Goal: Task Accomplishment & Management: Manage account settings

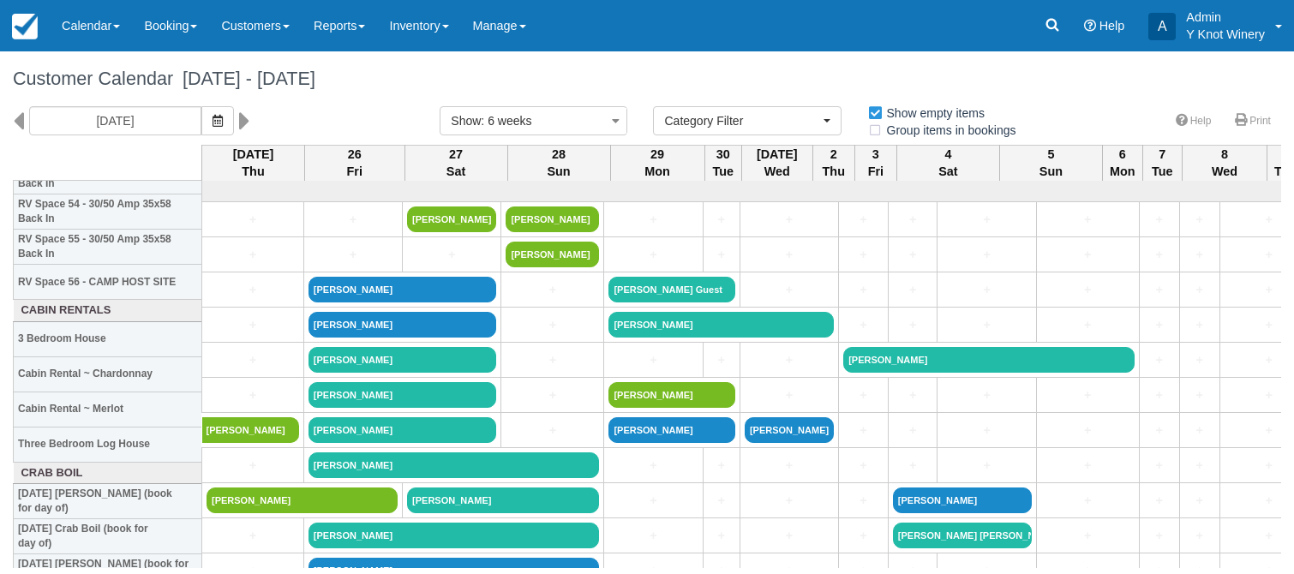
select select
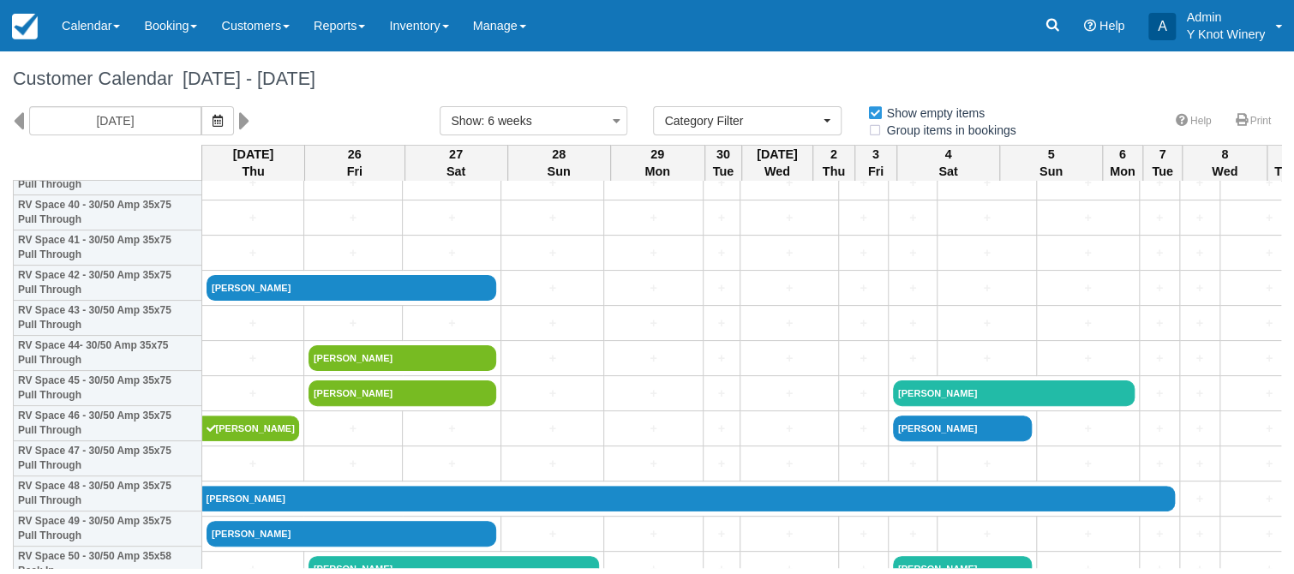
scroll to position [1447, 0]
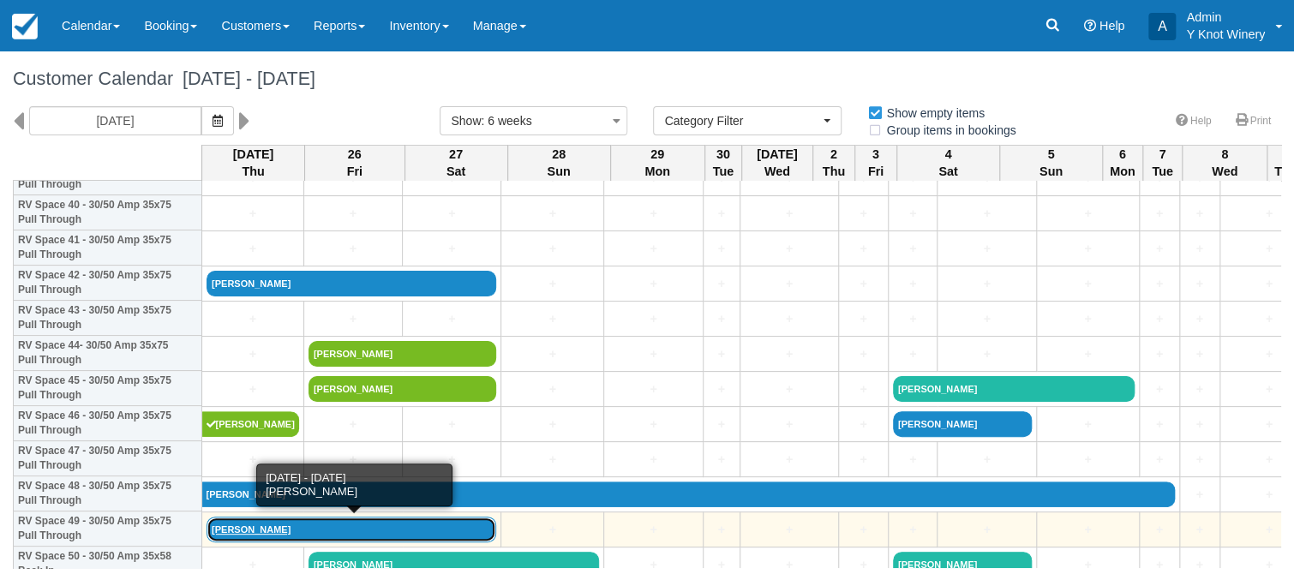
click at [231, 537] on link "[PERSON_NAME]" at bounding box center [352, 530] width 290 height 26
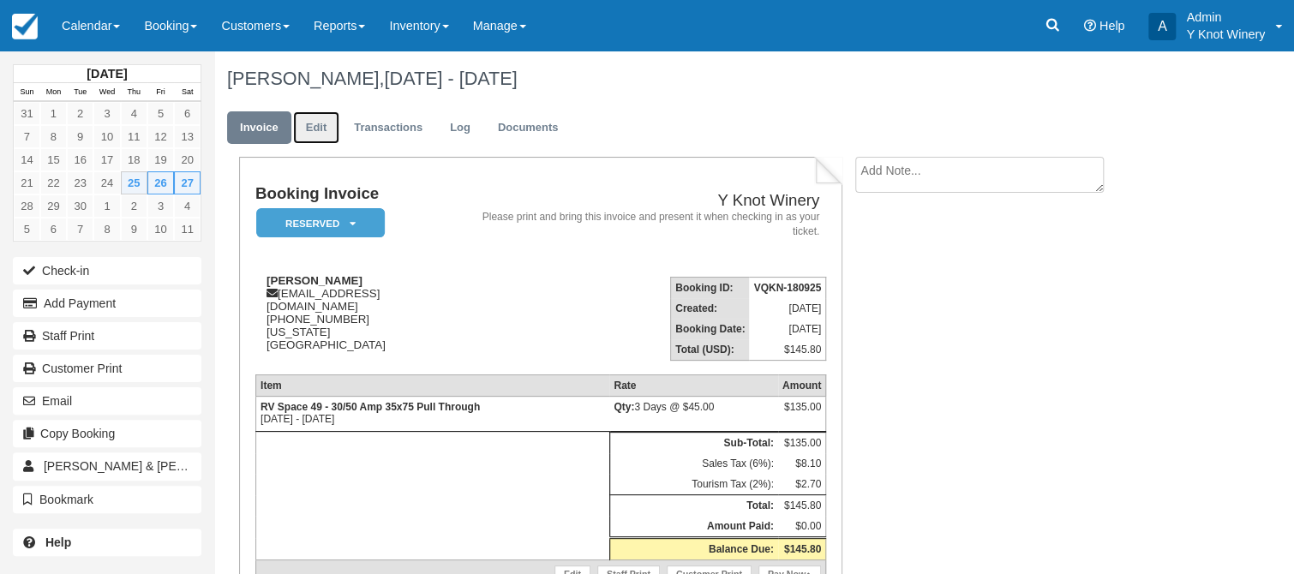
click at [319, 129] on link "Edit" at bounding box center [316, 127] width 46 height 33
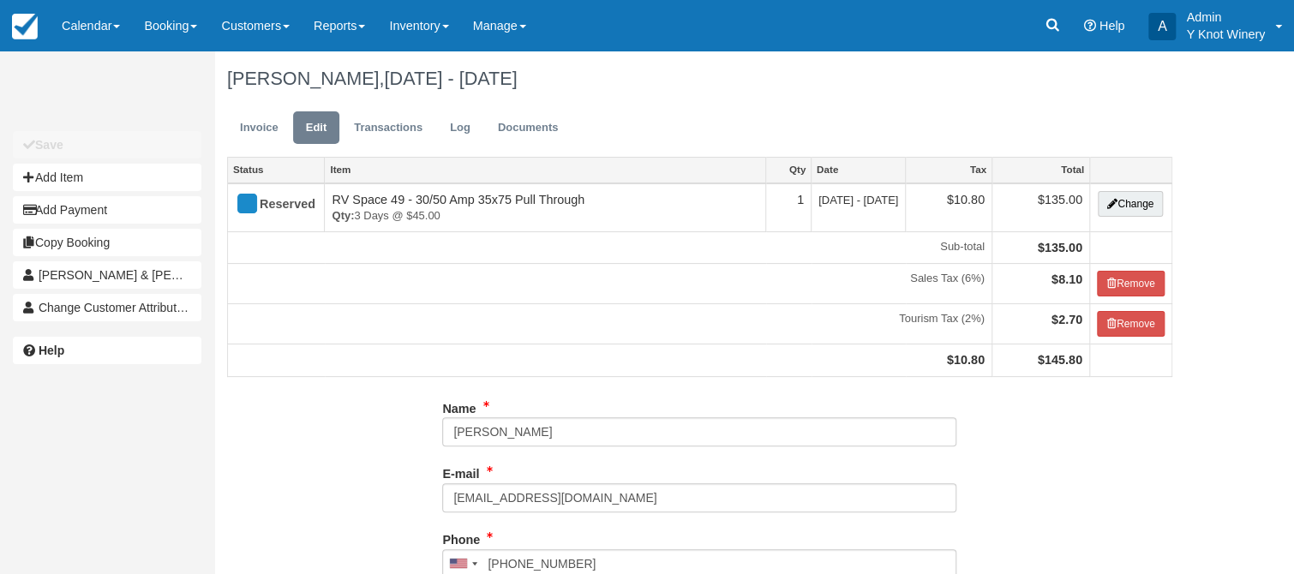
type input "[PHONE_NUMBER]"
click at [1143, 202] on button "Change" at bounding box center [1130, 204] width 65 height 26
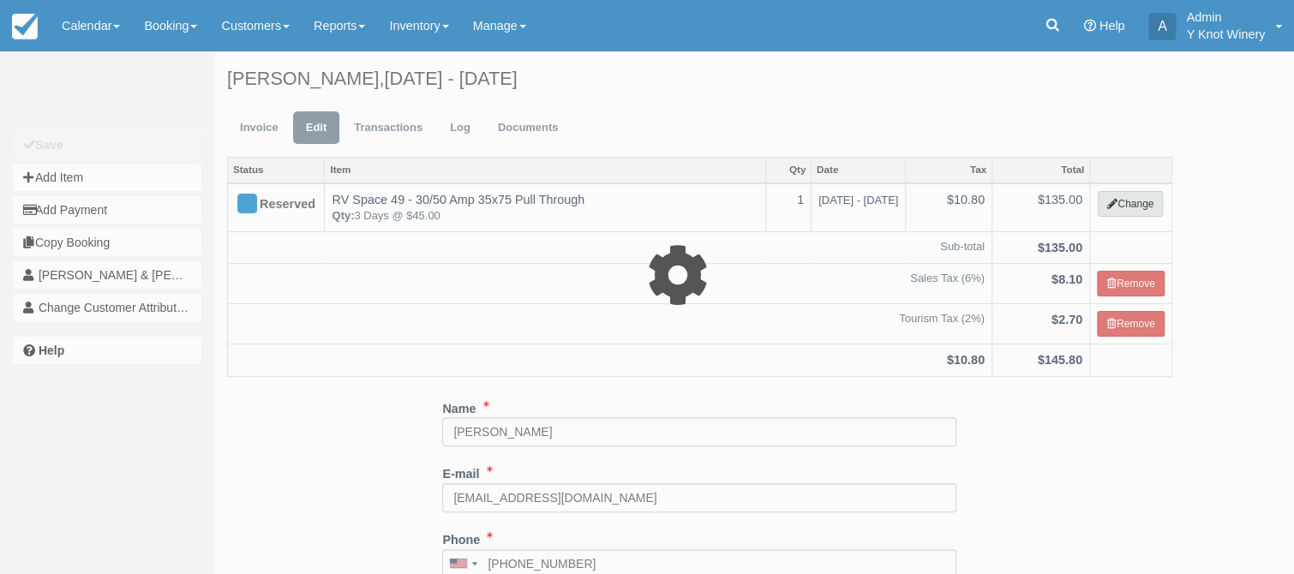
select select "3"
type input "135.00"
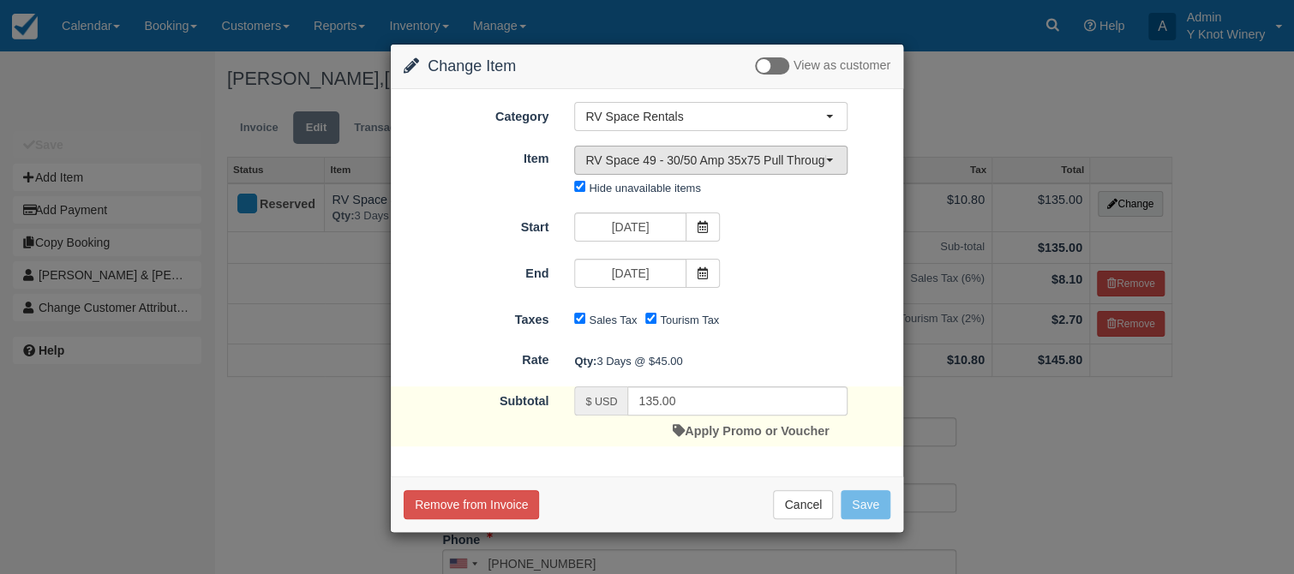
click at [827, 156] on button "RV Space 49 - 30/50 Amp 35x75 Pull Through" at bounding box center [710, 160] width 273 height 29
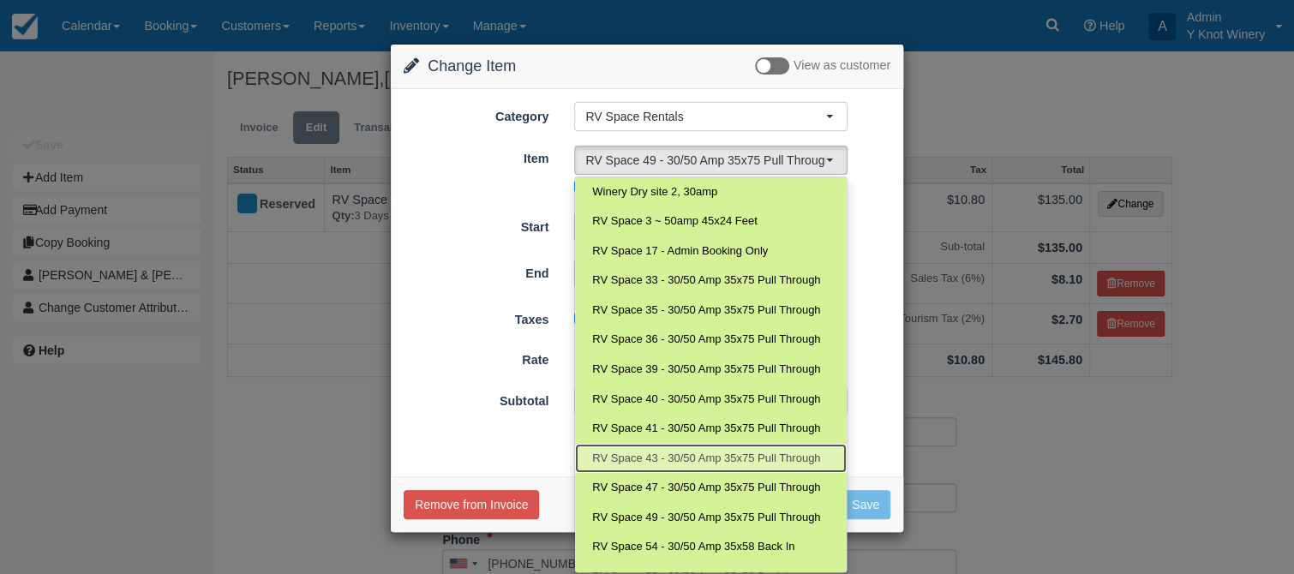
click at [780, 460] on span "RV Space 43 - 30/50 Amp 35x75 Pull Through" at bounding box center [706, 459] width 228 height 16
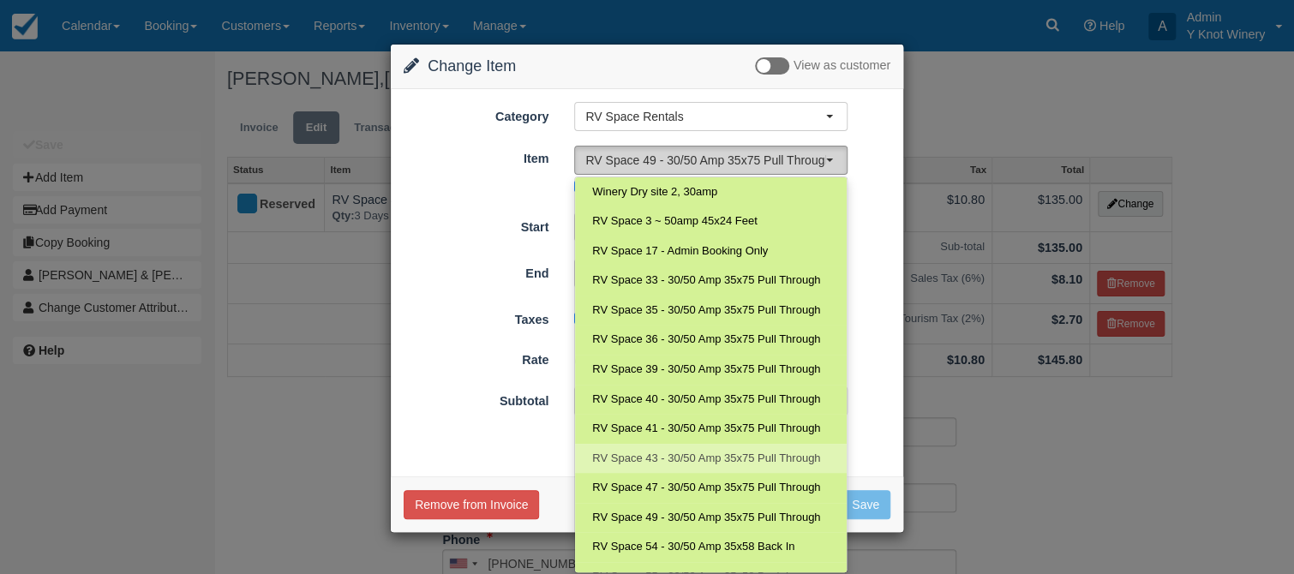
select select "95"
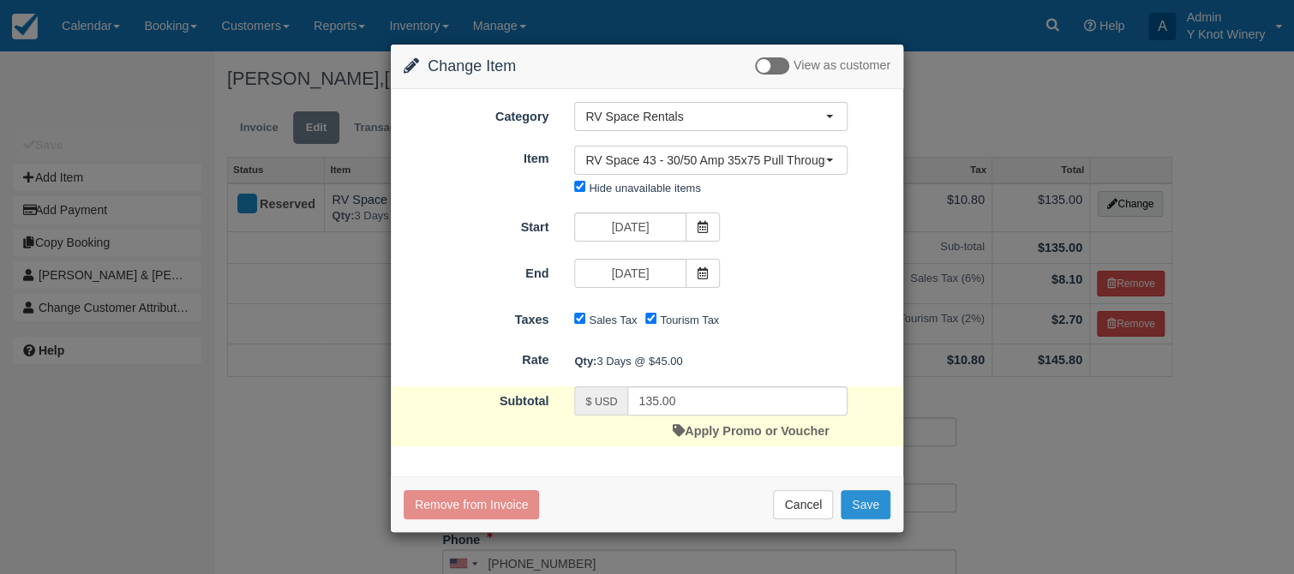
click at [867, 509] on button "Save" at bounding box center [866, 504] width 50 height 29
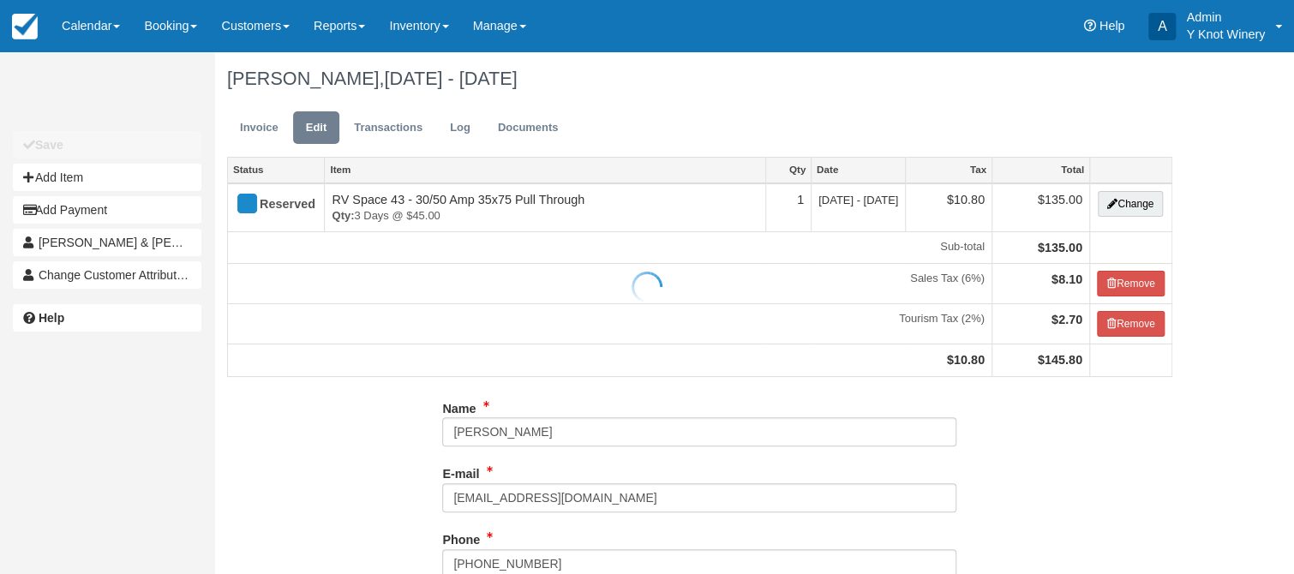
type input "[PHONE_NUMBER]"
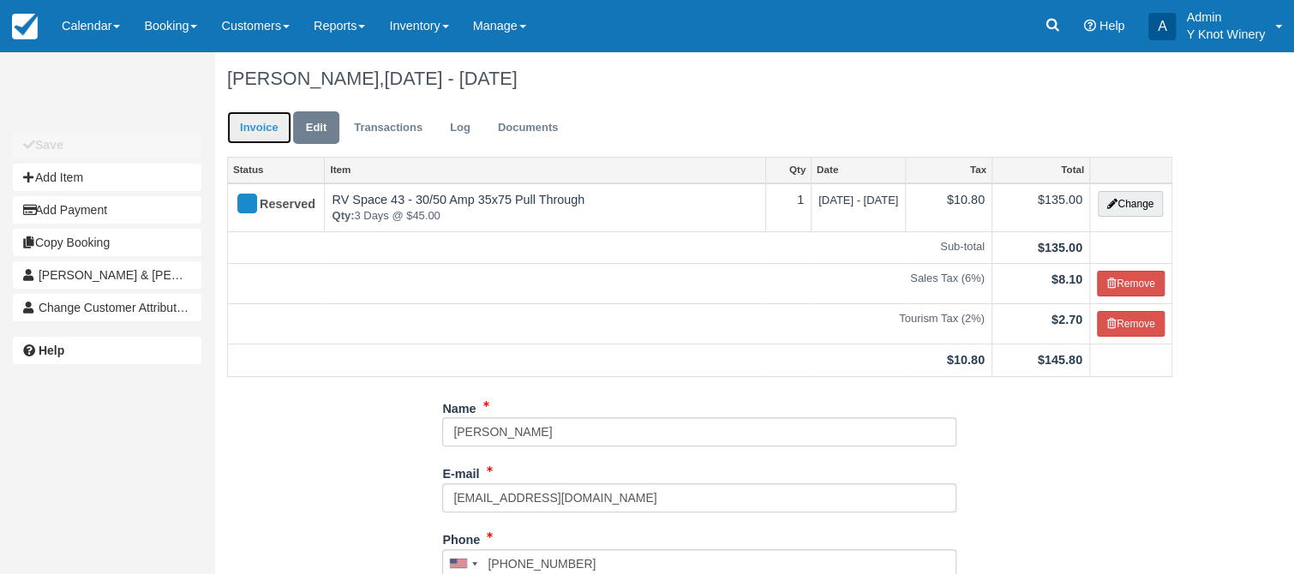
click at [259, 135] on link "Invoice" at bounding box center [259, 127] width 64 height 33
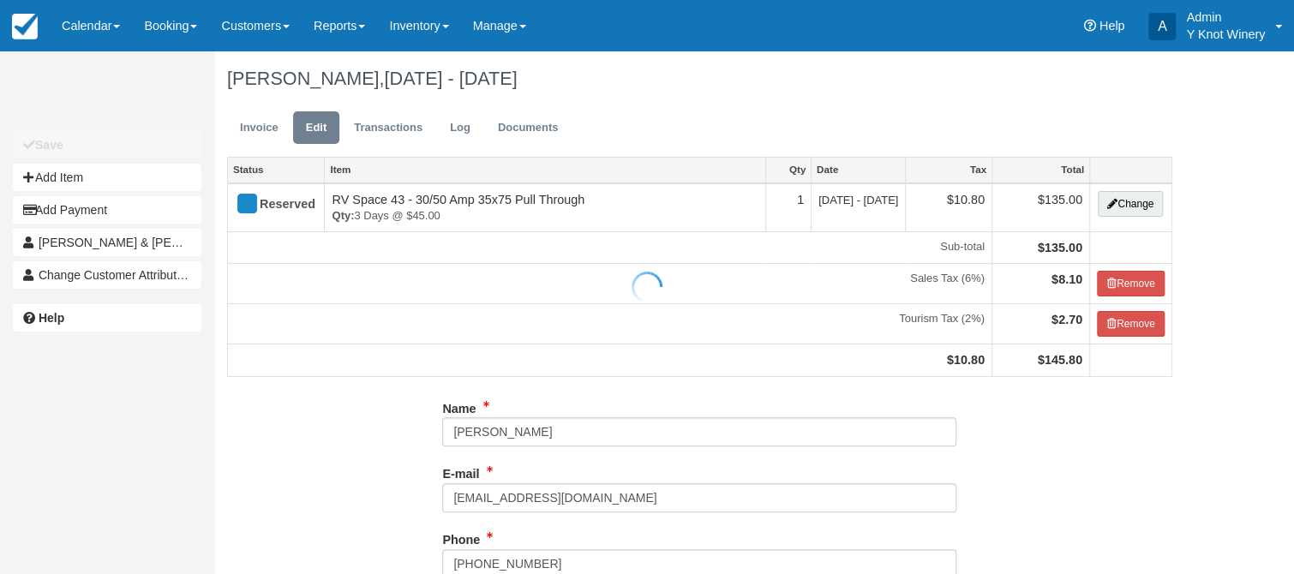
type input "[PHONE_NUMBER]"
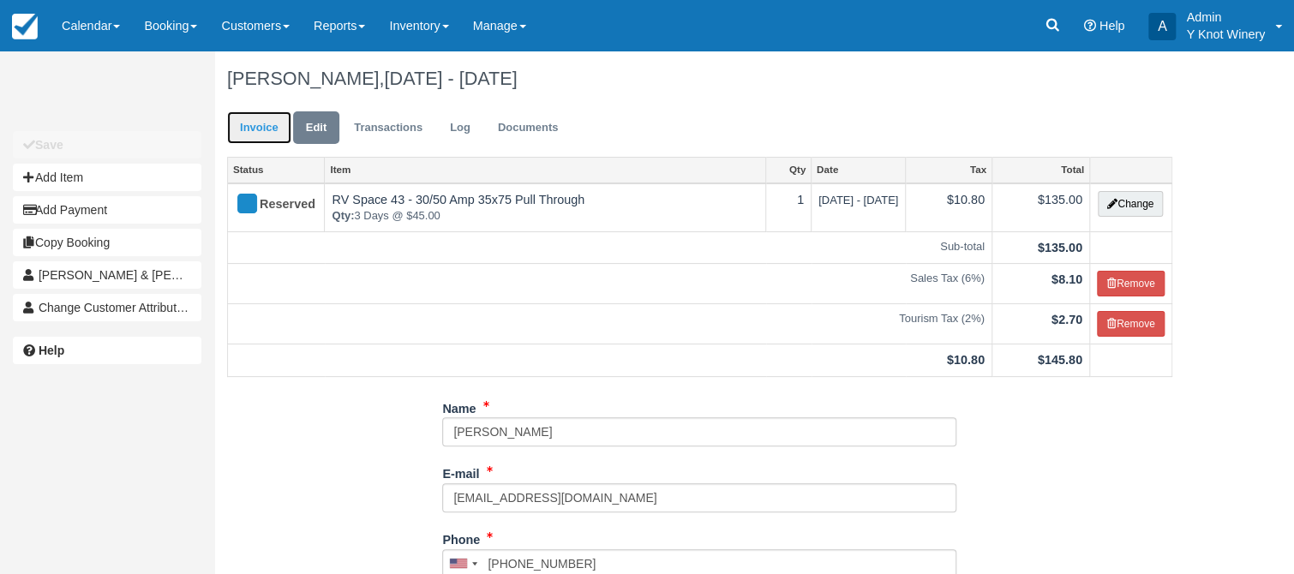
click at [263, 127] on link "Invoice" at bounding box center [259, 127] width 64 height 33
